Goal: Information Seeking & Learning: Learn about a topic

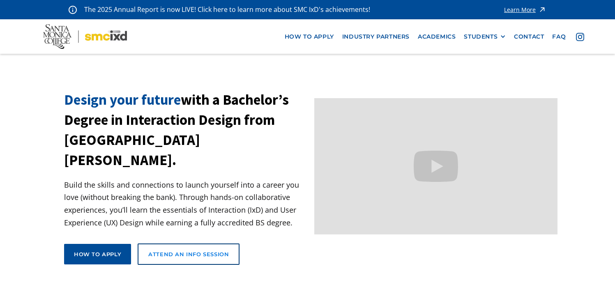
click at [173, 250] on div "Attend an Info Session" at bounding box center [188, 253] width 80 height 7
click at [433, 39] on link "Academics" at bounding box center [437, 36] width 46 height 15
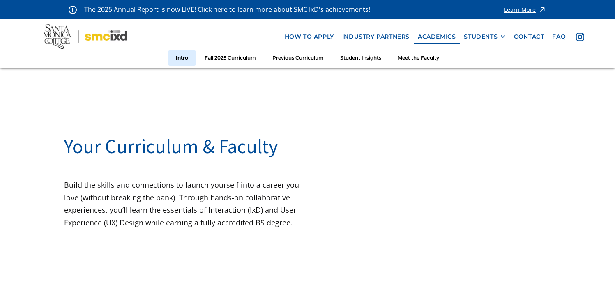
click at [540, 14] on img at bounding box center [542, 9] width 8 height 11
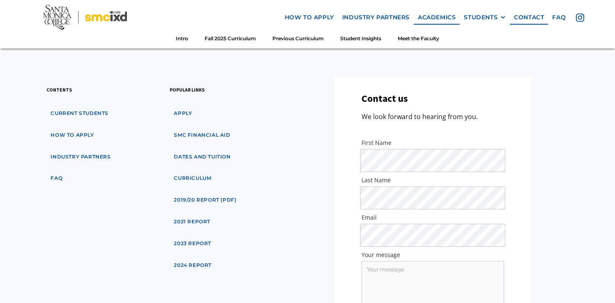
scroll to position [2897, 0]
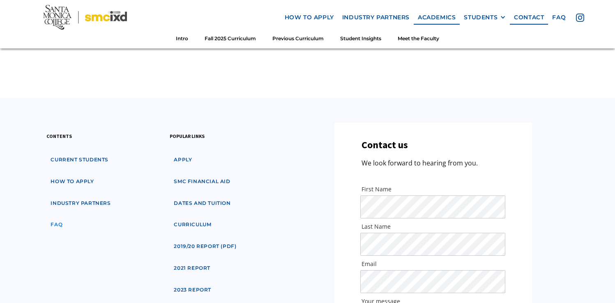
click at [51, 217] on link "faq" at bounding box center [56, 224] width 20 height 15
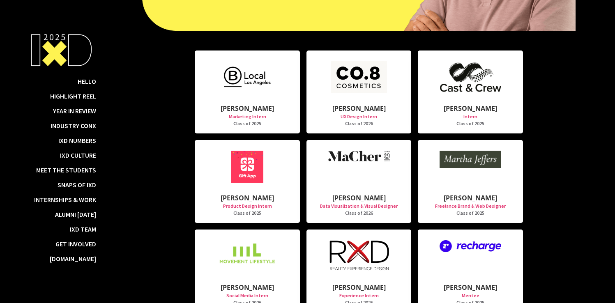
scroll to position [8168, 0]
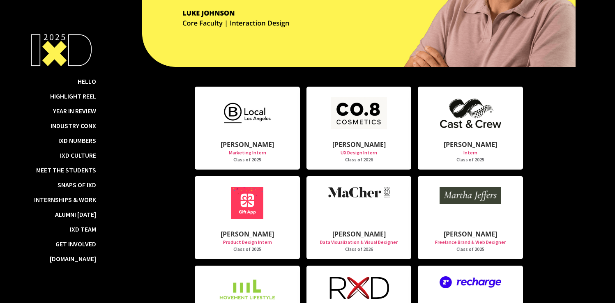
drag, startPoint x: 616, startPoint y: 6, endPoint x: 613, endPoint y: 282, distance: 276.0
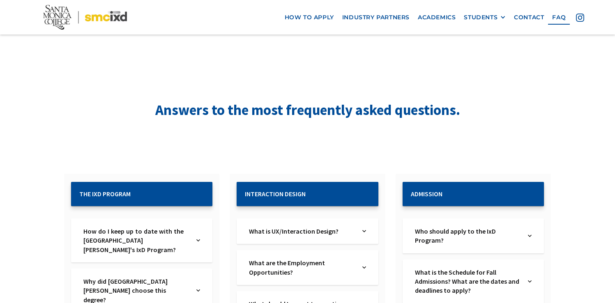
scroll to position [22, 0]
